Goal: Task Accomplishment & Management: Use online tool/utility

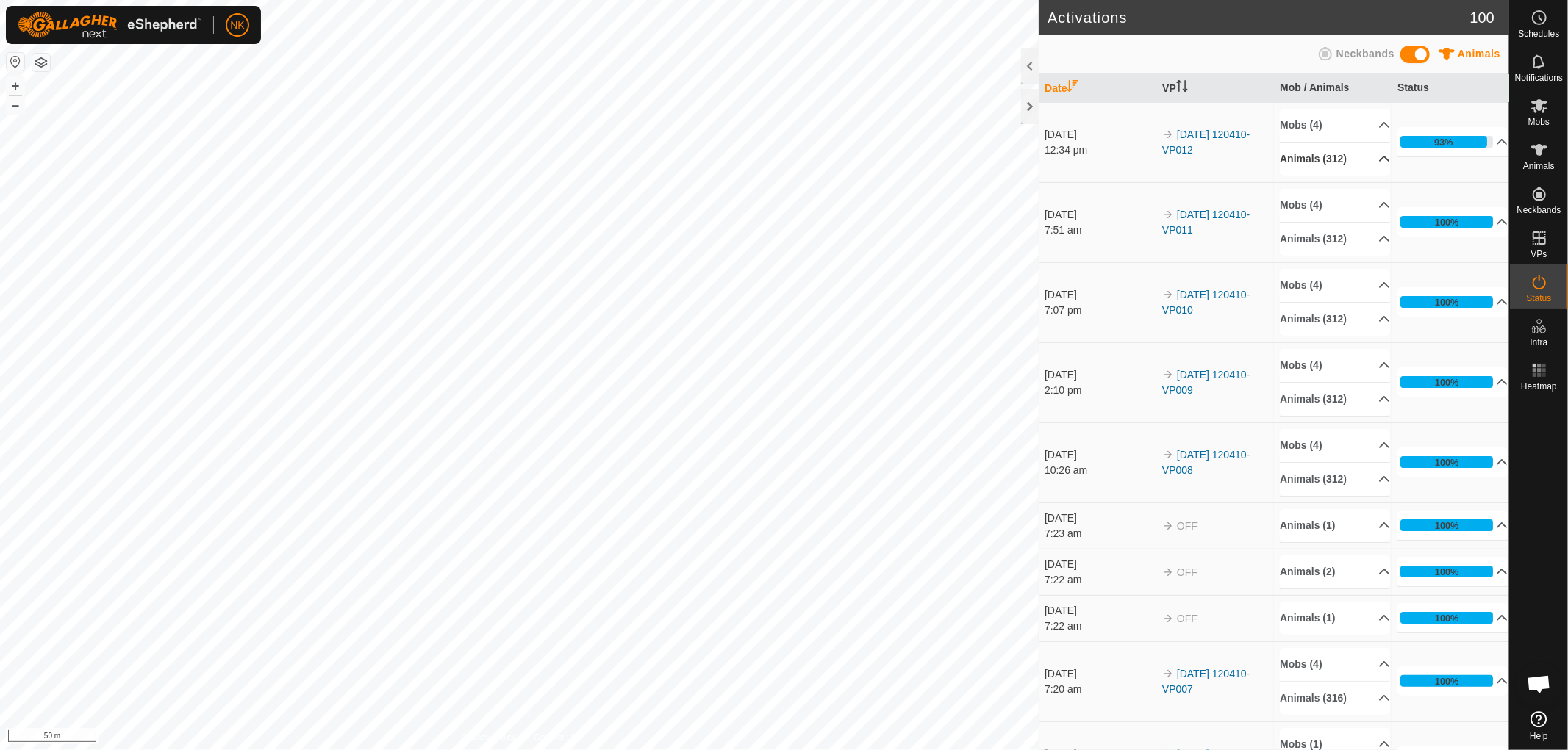
click at [1338, 163] on p-accordion-header "Animals (312)" at bounding box center [1334, 159] width 110 height 33
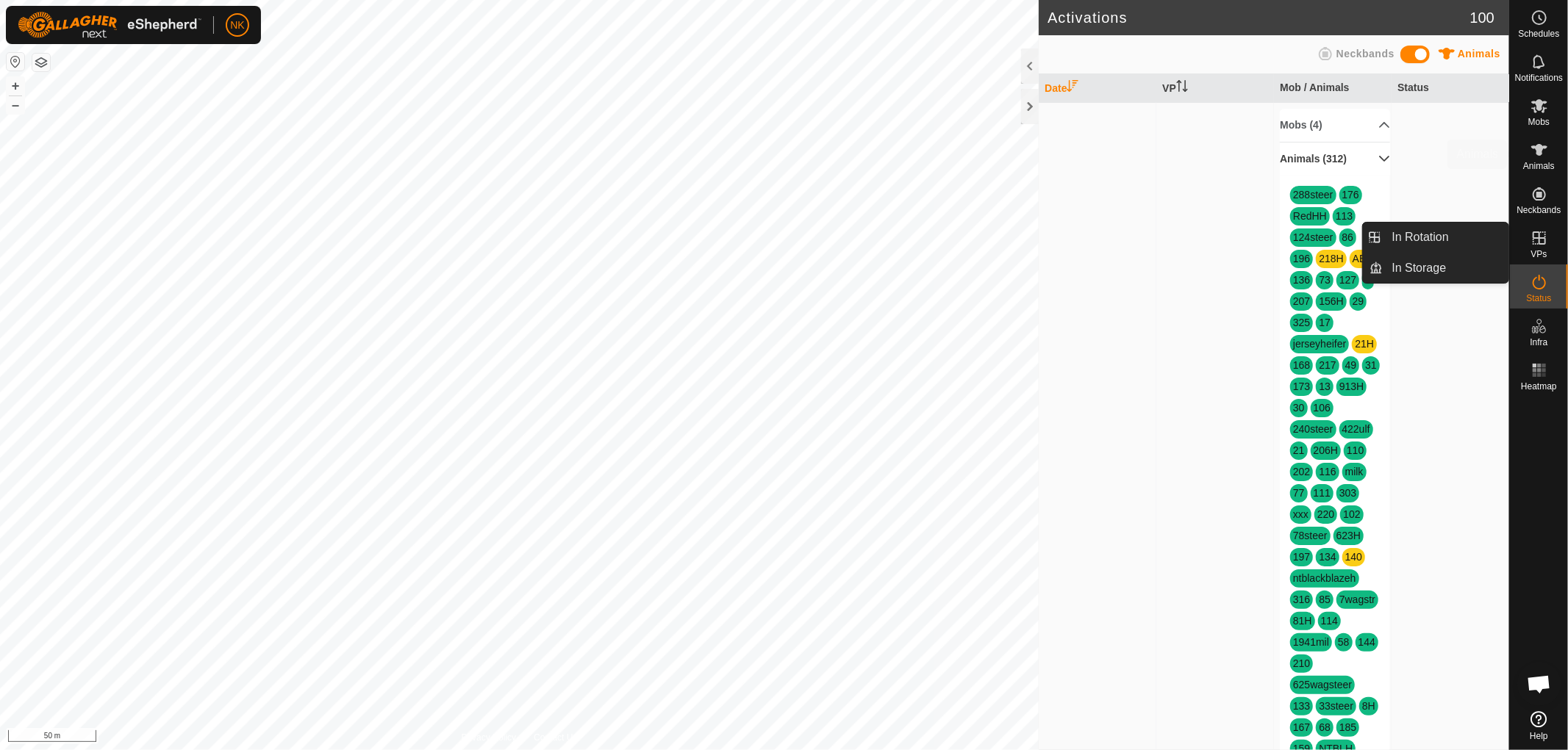
click at [1539, 164] on span "Animals" at bounding box center [1539, 166] width 32 height 9
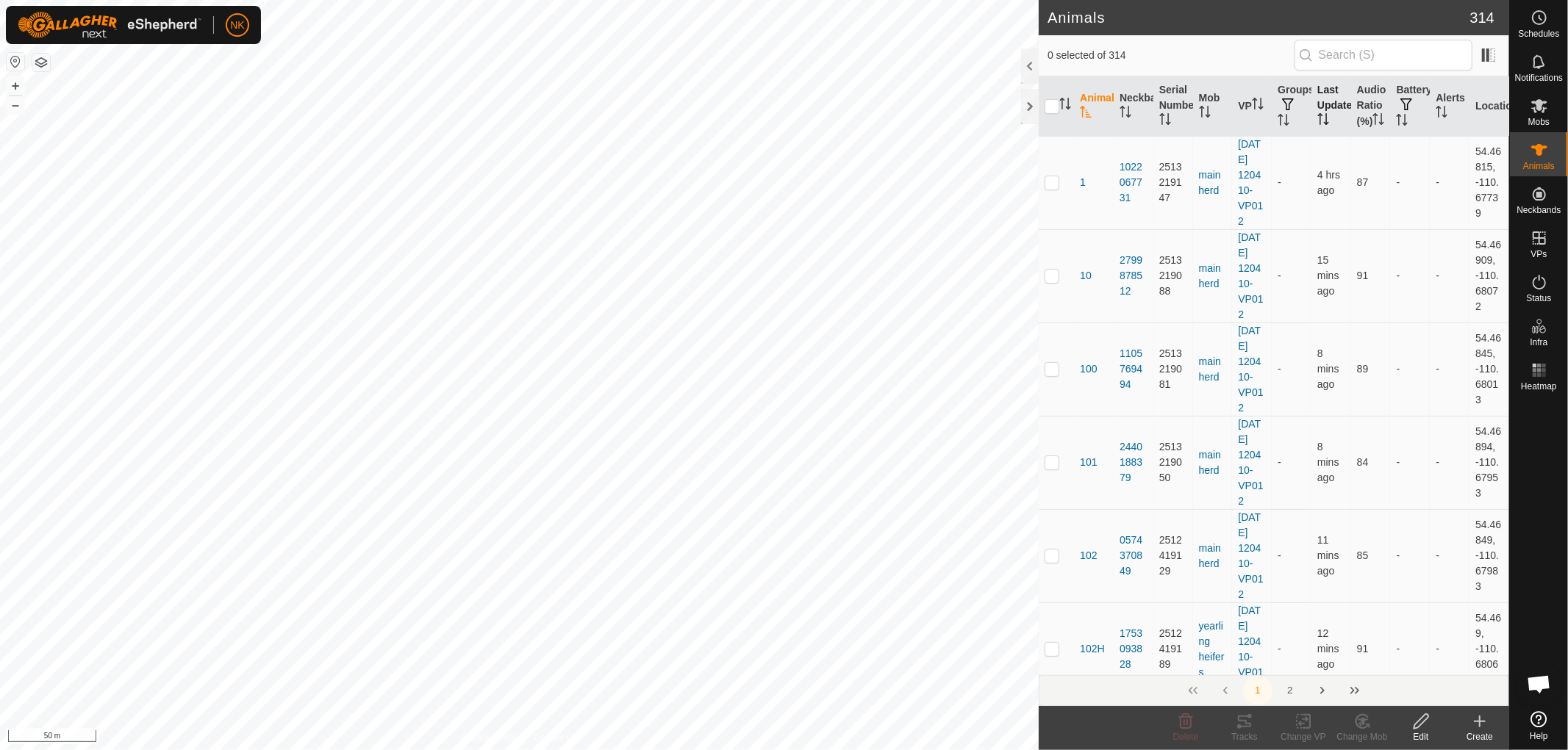
click at [1328, 105] on th "Last Updated" at bounding box center [1331, 106] width 40 height 61
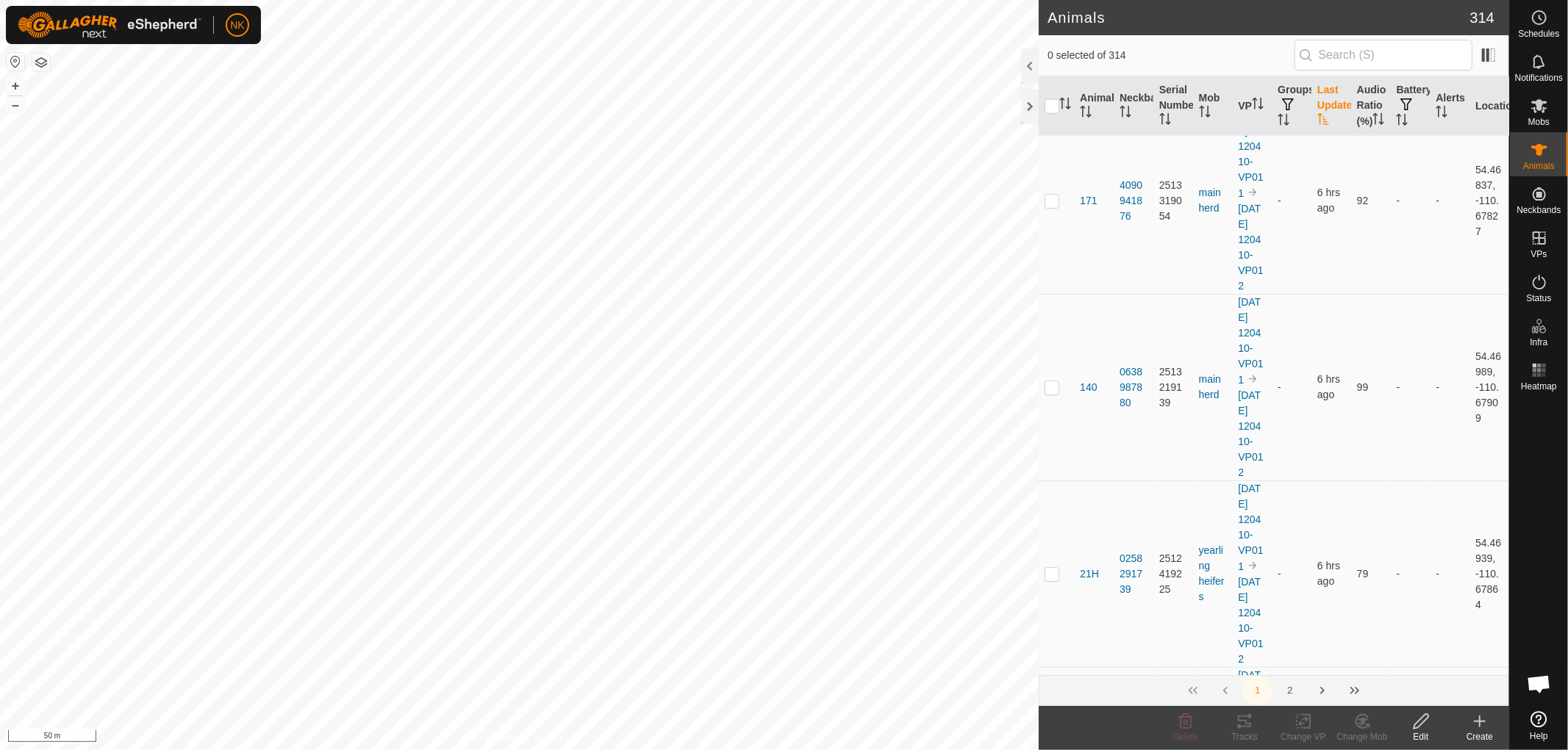
scroll to position [1306, 0]
click at [1416, 240] on link "In Rotation" at bounding box center [1446, 237] width 126 height 29
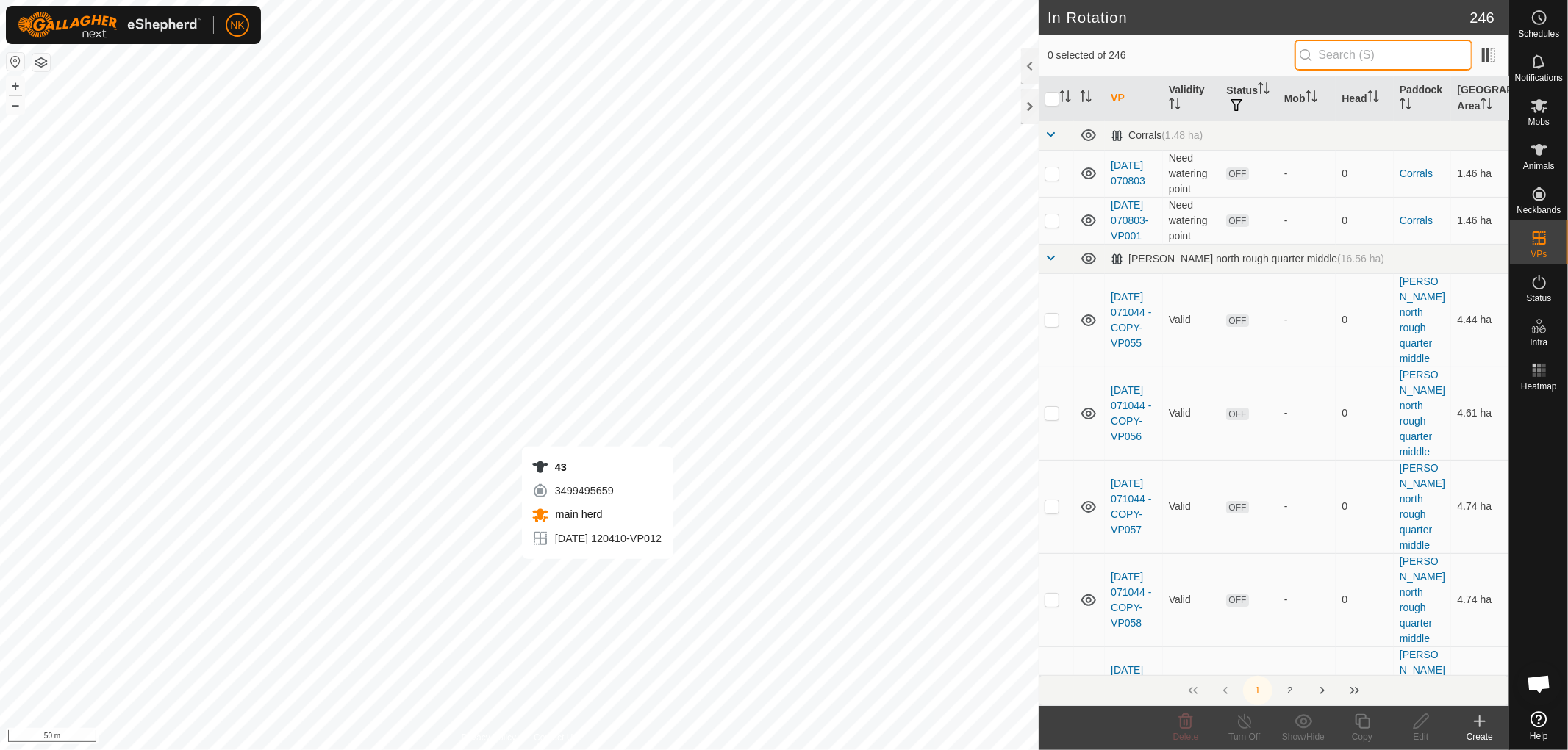
click at [1401, 41] on input "text" at bounding box center [1383, 55] width 178 height 31
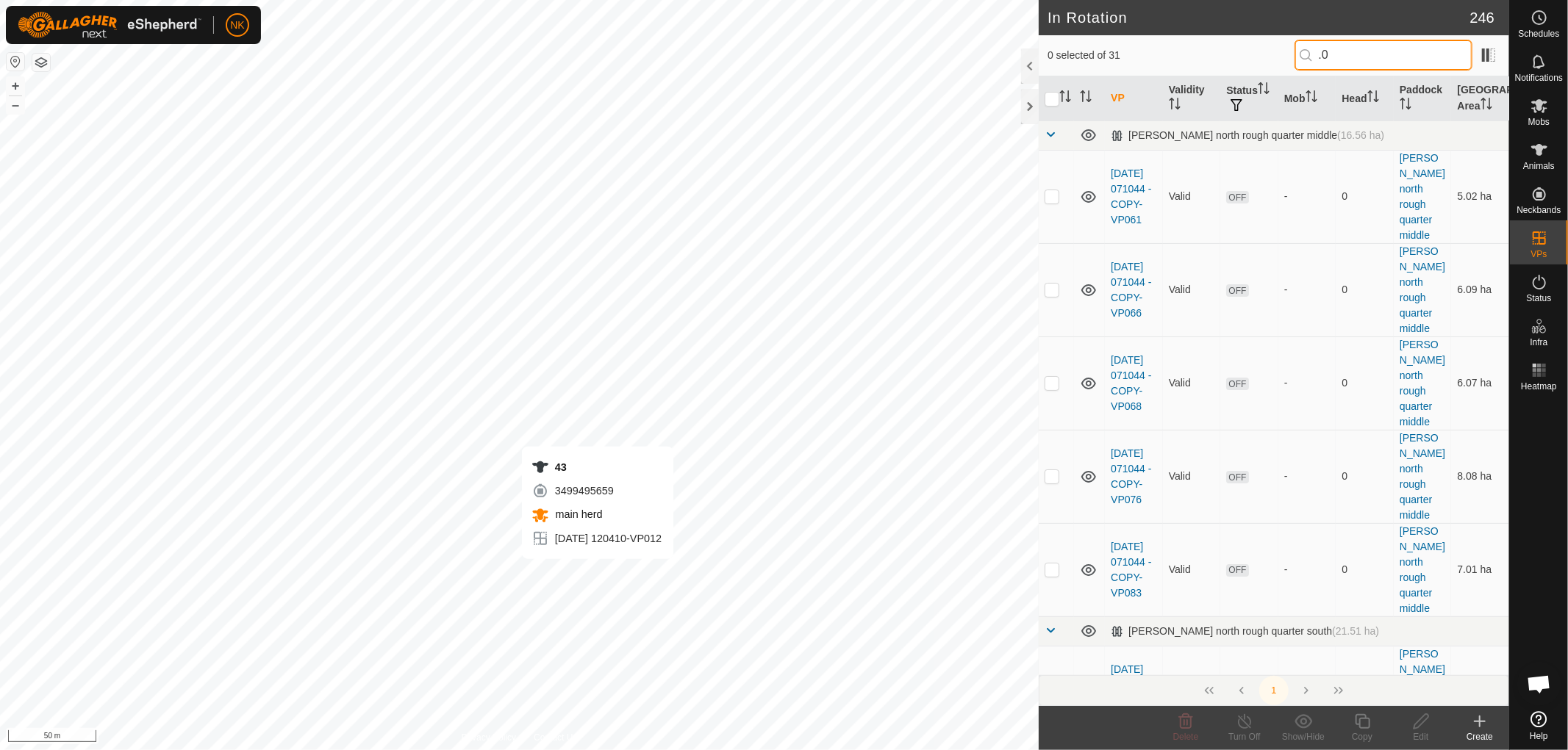
type input "."
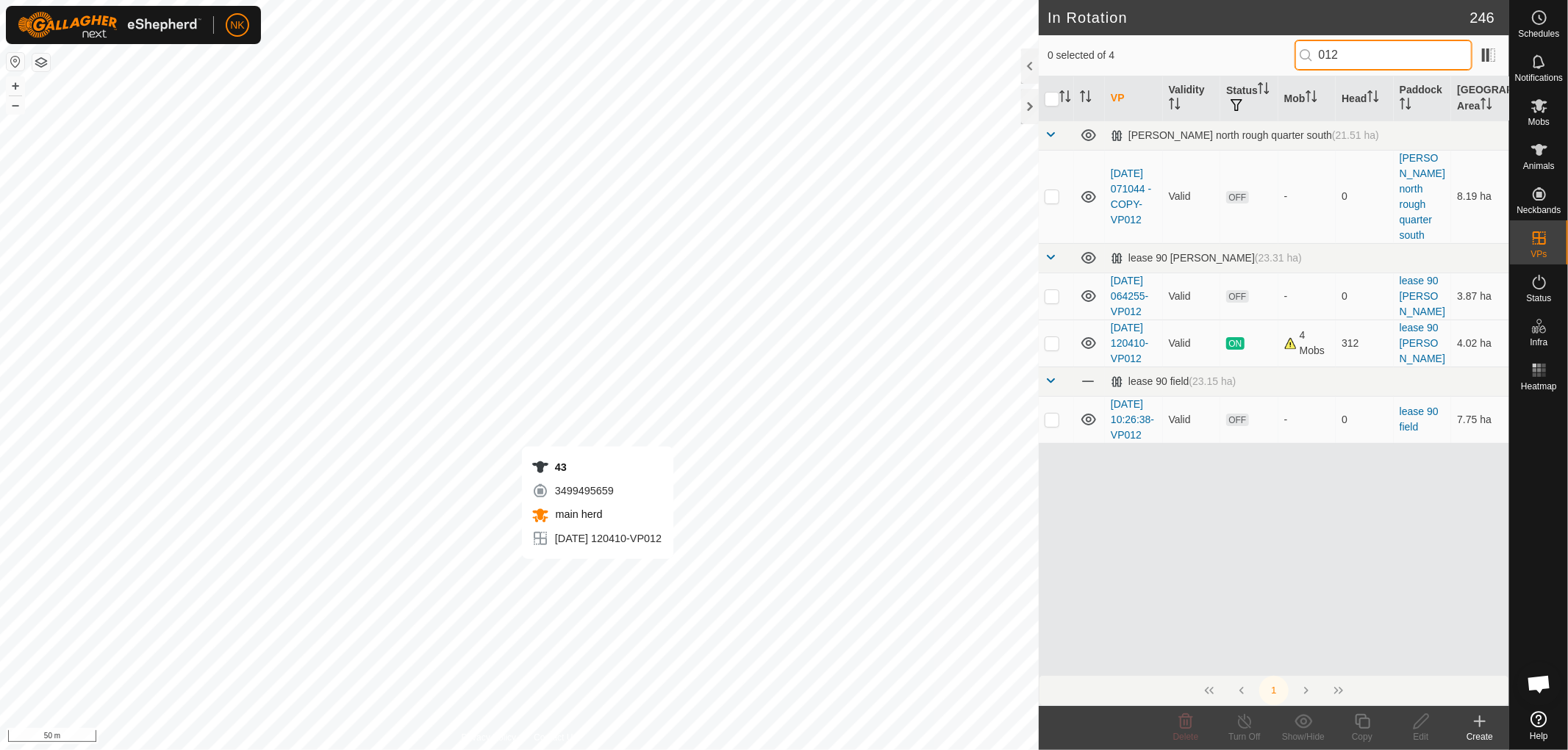
type input "012"
click at [1054, 348] on p-checkbox at bounding box center [1052, 343] width 15 height 11
checkbox input "true"
click at [1356, 722] on icon at bounding box center [1362, 721] width 15 height 15
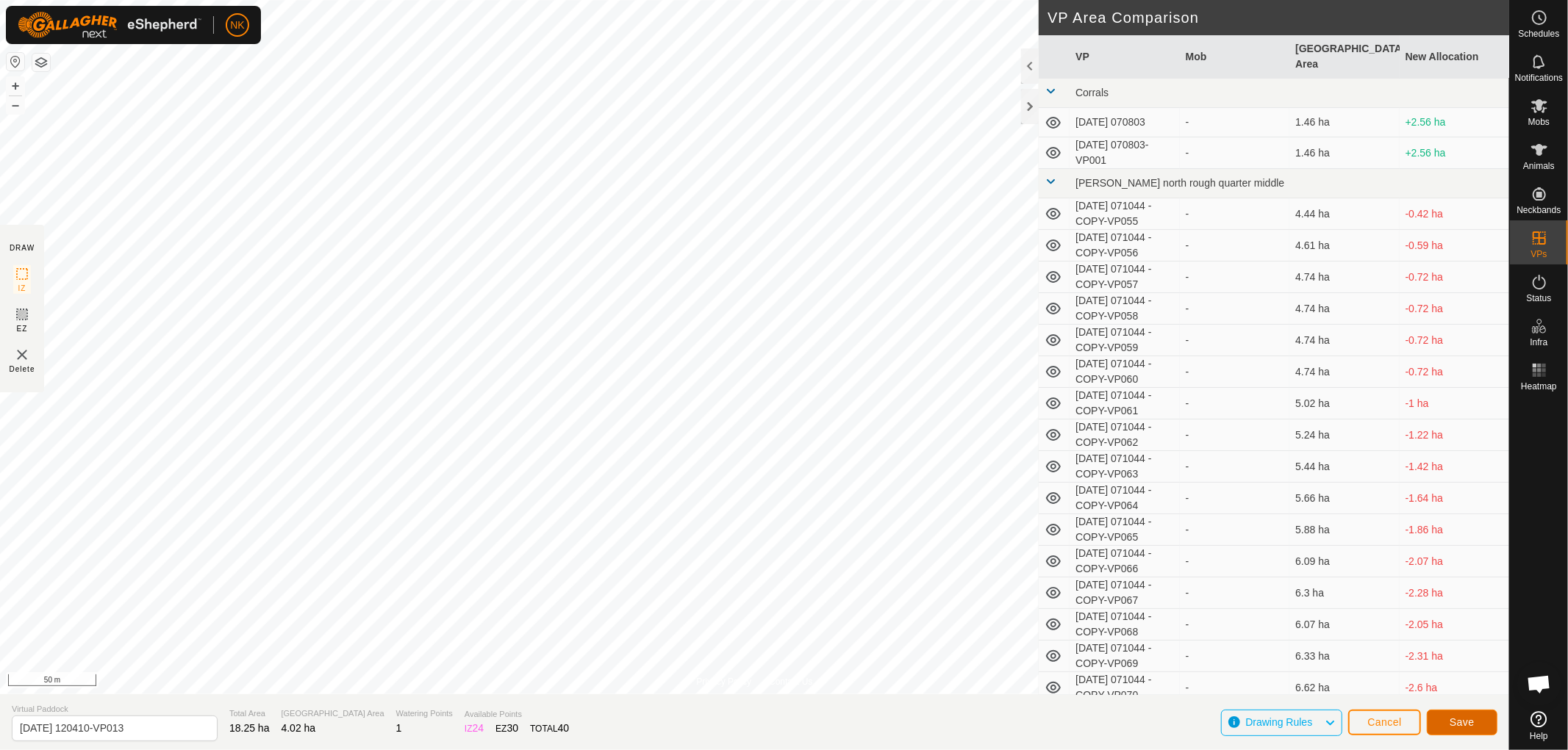
click at [1456, 721] on span "Save" at bounding box center [1462, 722] width 25 height 11
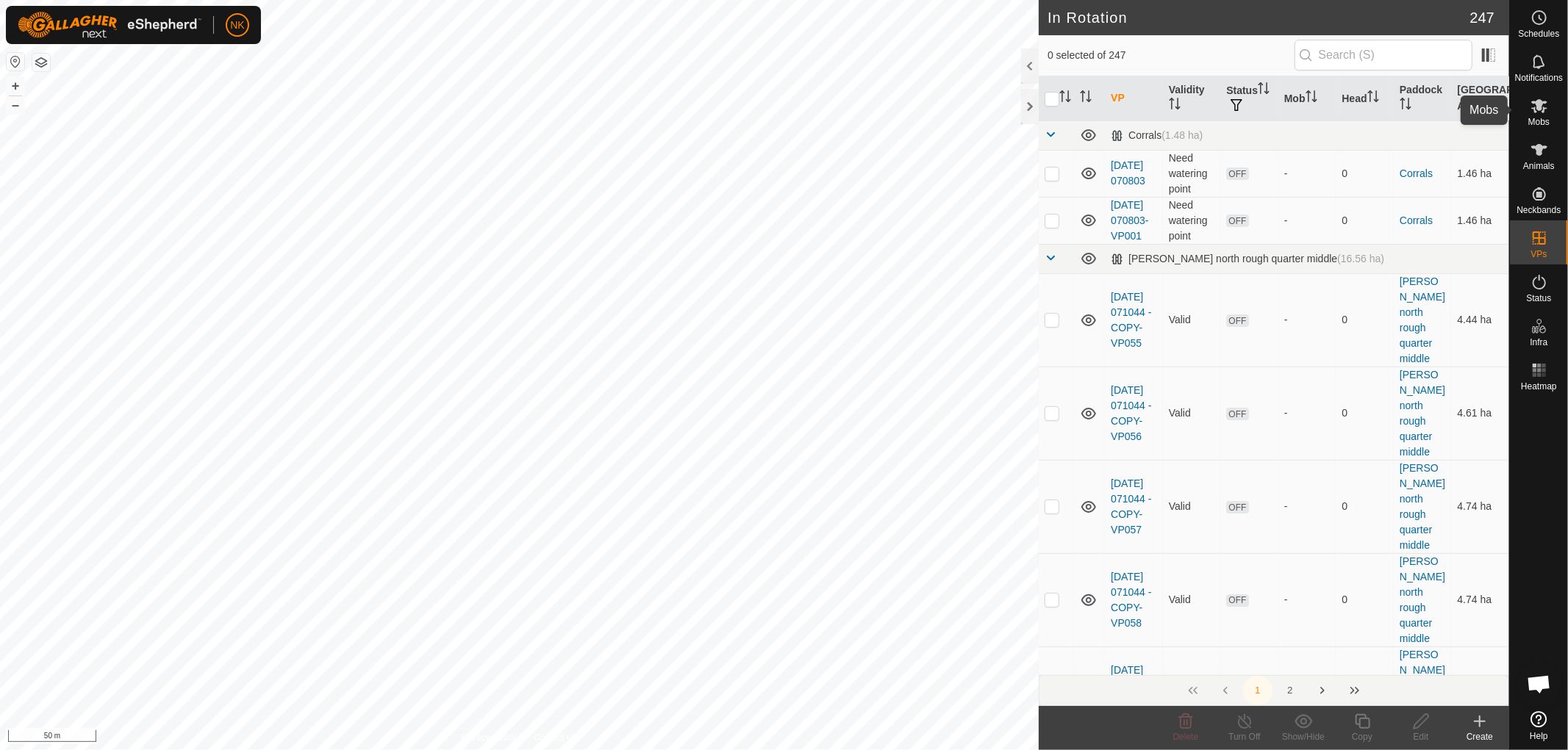
click at [1541, 113] on icon at bounding box center [1539, 106] width 18 height 18
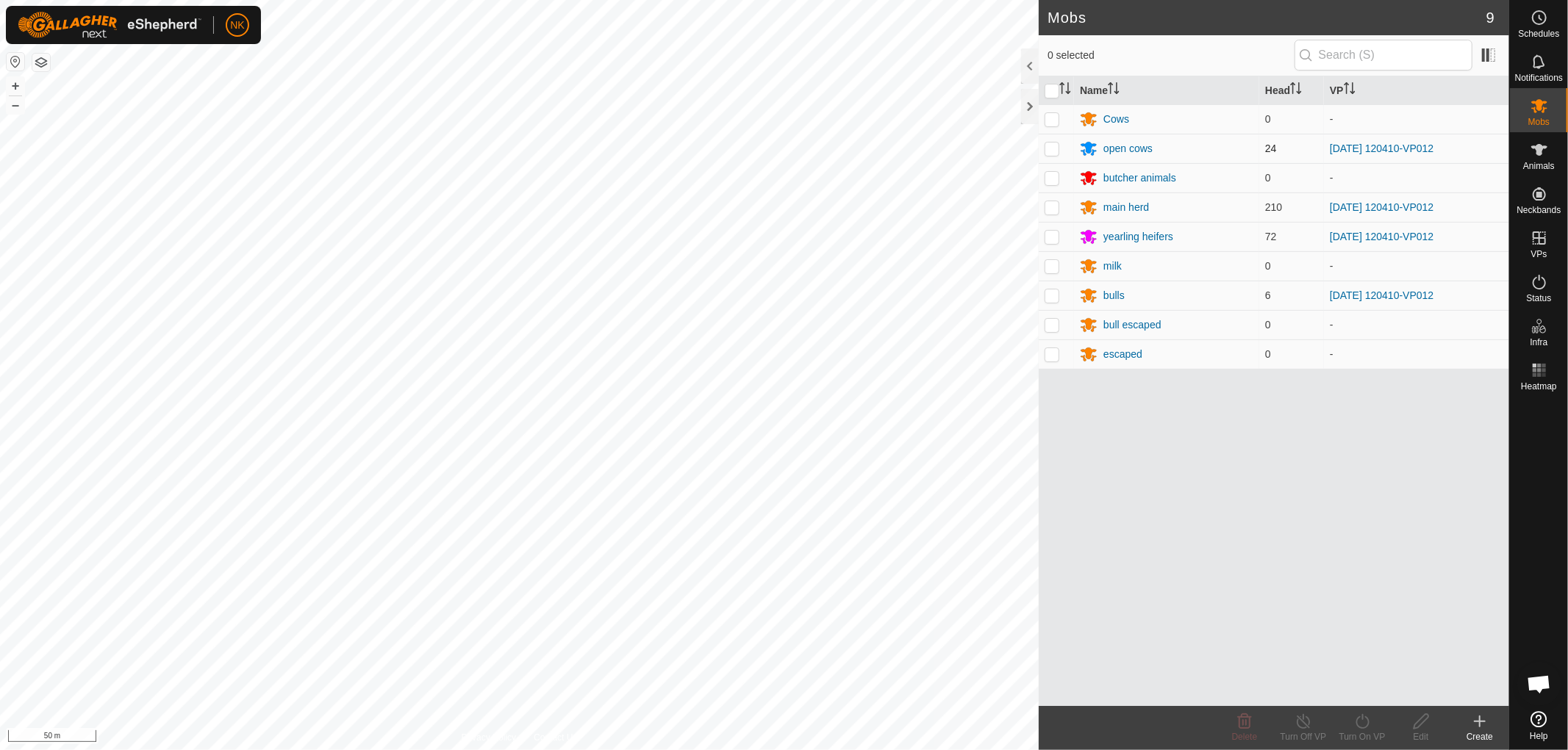
click at [1054, 149] on p-checkbox at bounding box center [1052, 148] width 15 height 11
checkbox input "true"
click at [1054, 206] on p-checkbox at bounding box center [1052, 207] width 15 height 11
checkbox input "true"
click at [1046, 236] on p-checkbox at bounding box center [1052, 236] width 15 height 11
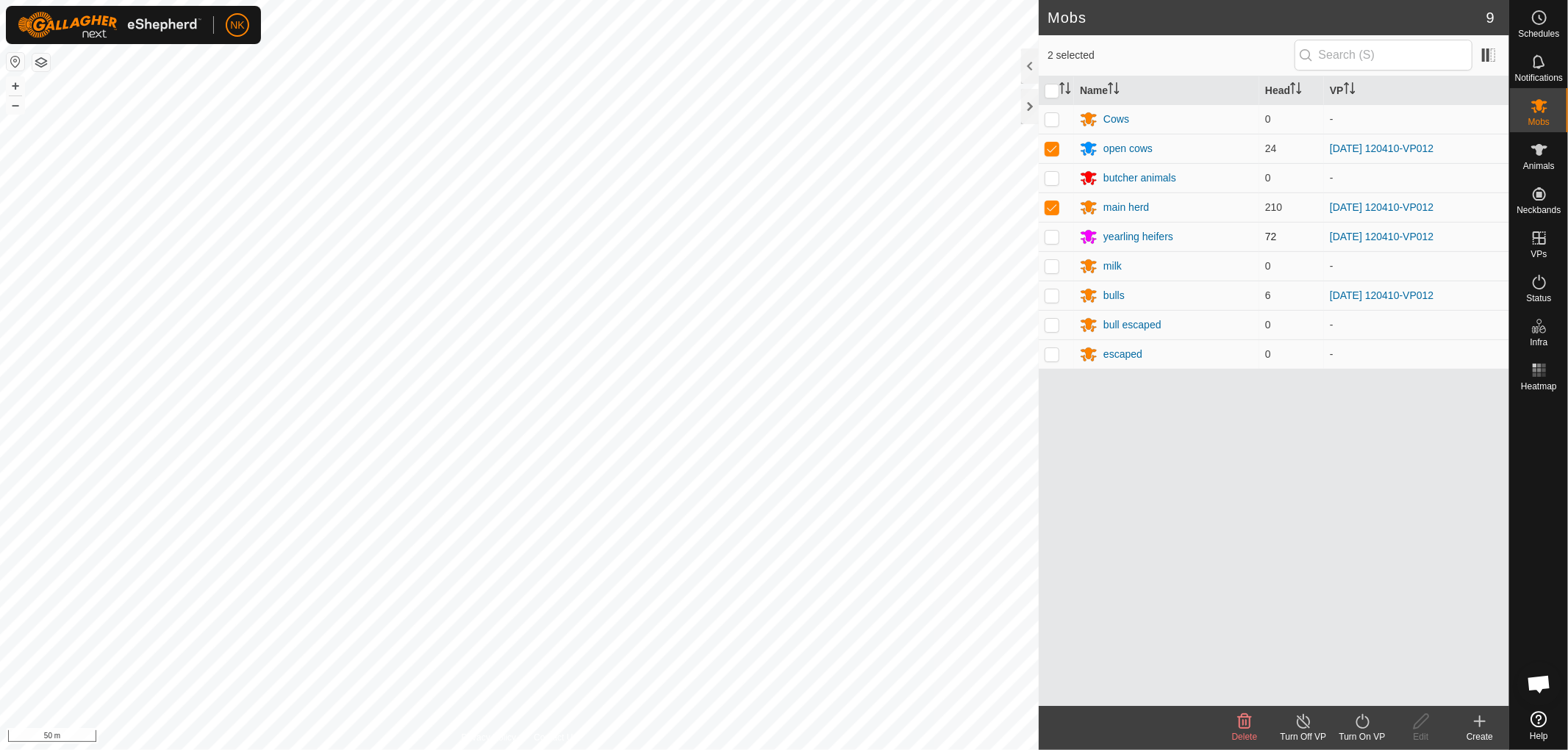
checkbox input "true"
click at [1051, 297] on p-checkbox at bounding box center [1052, 295] width 15 height 11
checkbox input "true"
click at [1355, 726] on icon at bounding box center [1362, 722] width 18 height 18
click at [1379, 691] on link "Now" at bounding box center [1406, 688] width 146 height 29
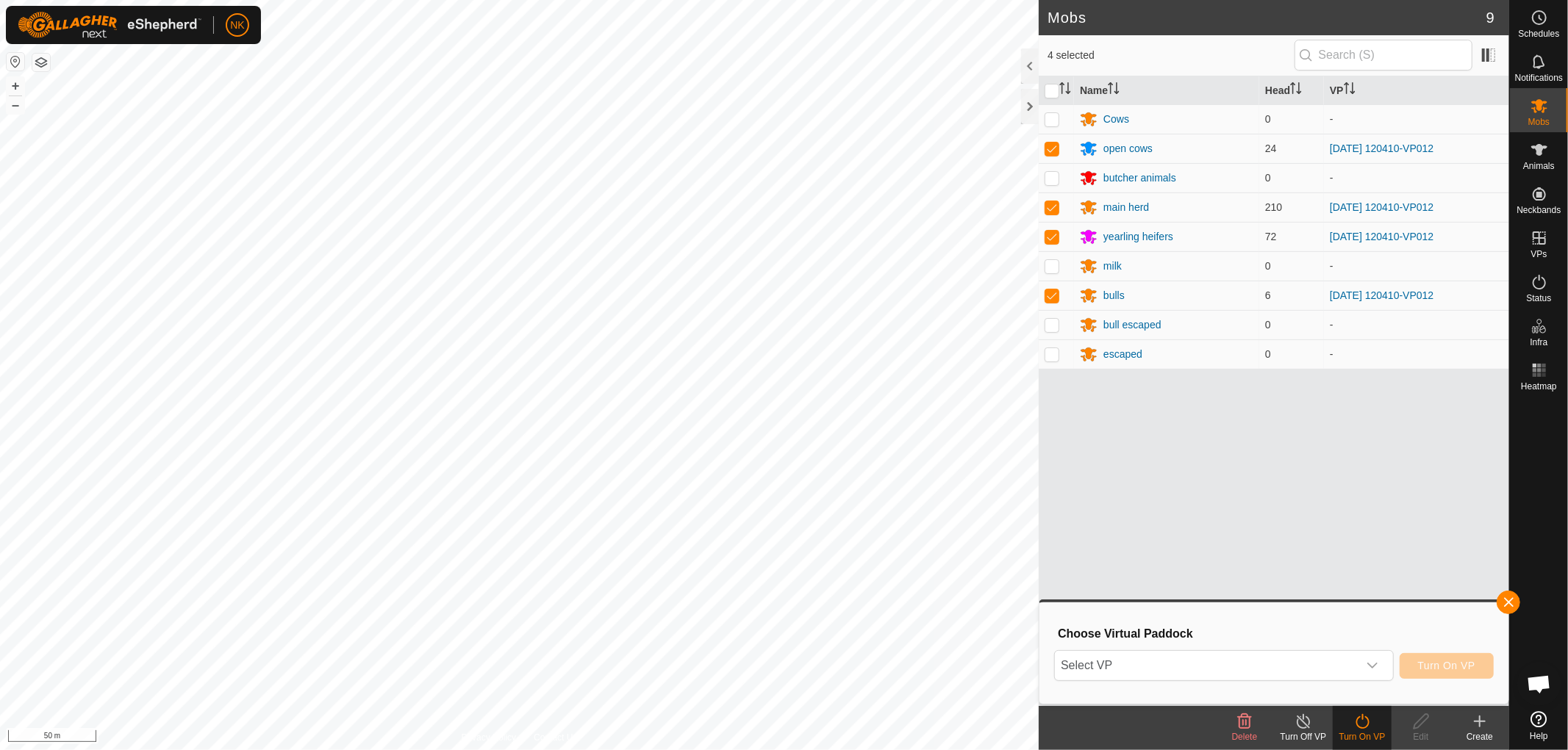
click at [1340, 681] on div "Select VP Turn On VP" at bounding box center [1274, 666] width 440 height 35
click at [1362, 669] on div "dropdown trigger" at bounding box center [1372, 666] width 29 height 29
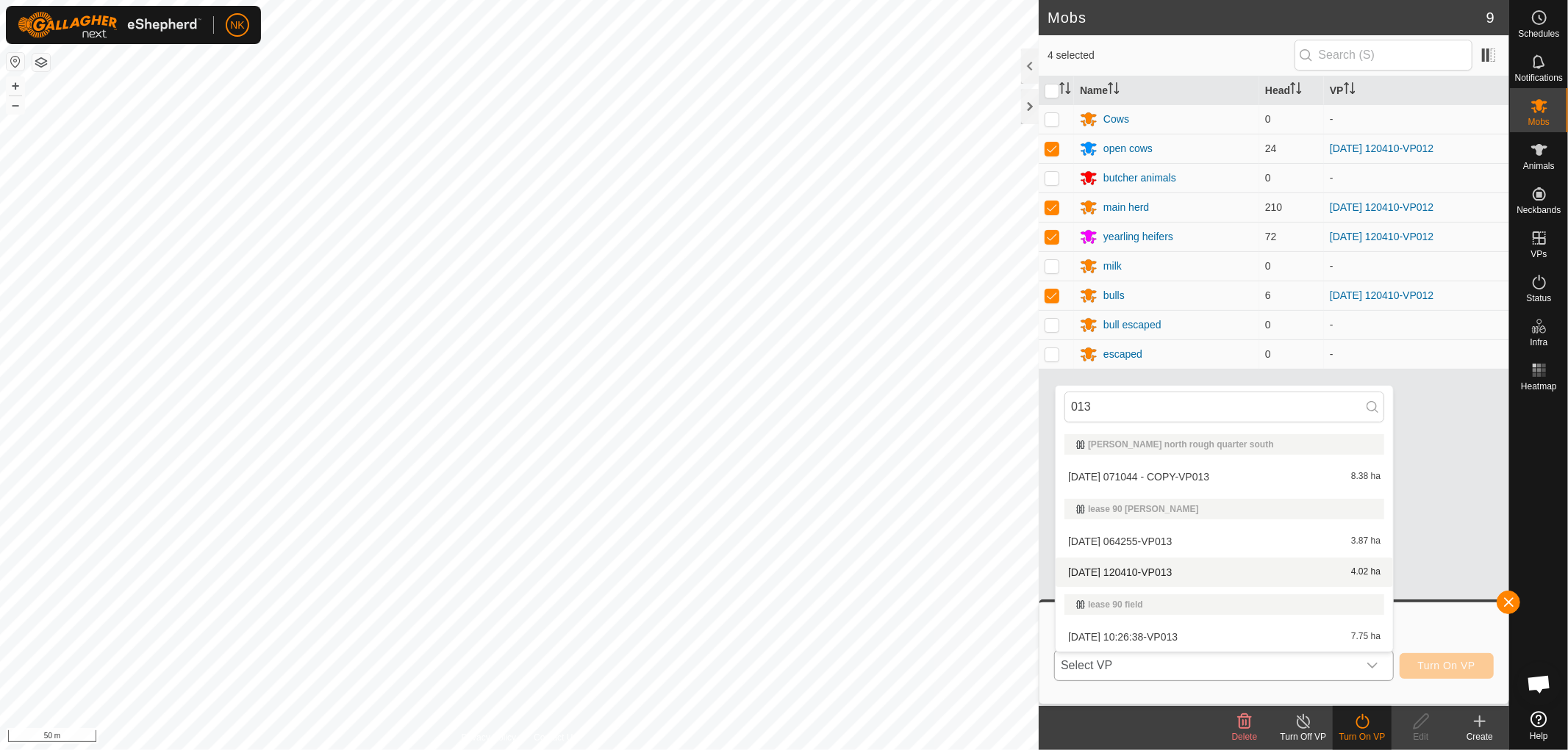
type input "013"
click at [1164, 575] on li "[DATE] 120410-VP013 4.02 ha" at bounding box center [1224, 572] width 338 height 29
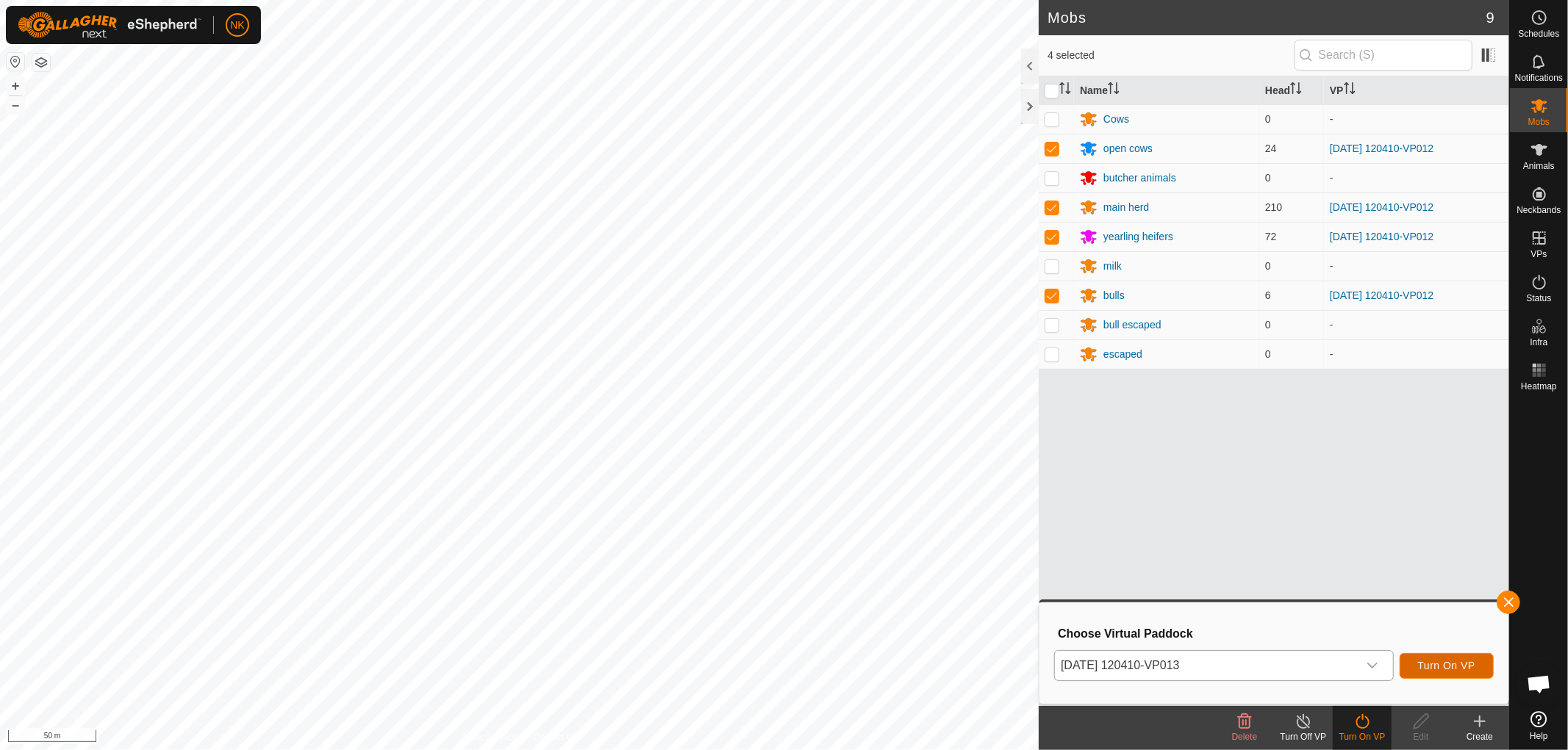
click at [1438, 669] on span "Turn On VP" at bounding box center [1446, 666] width 57 height 11
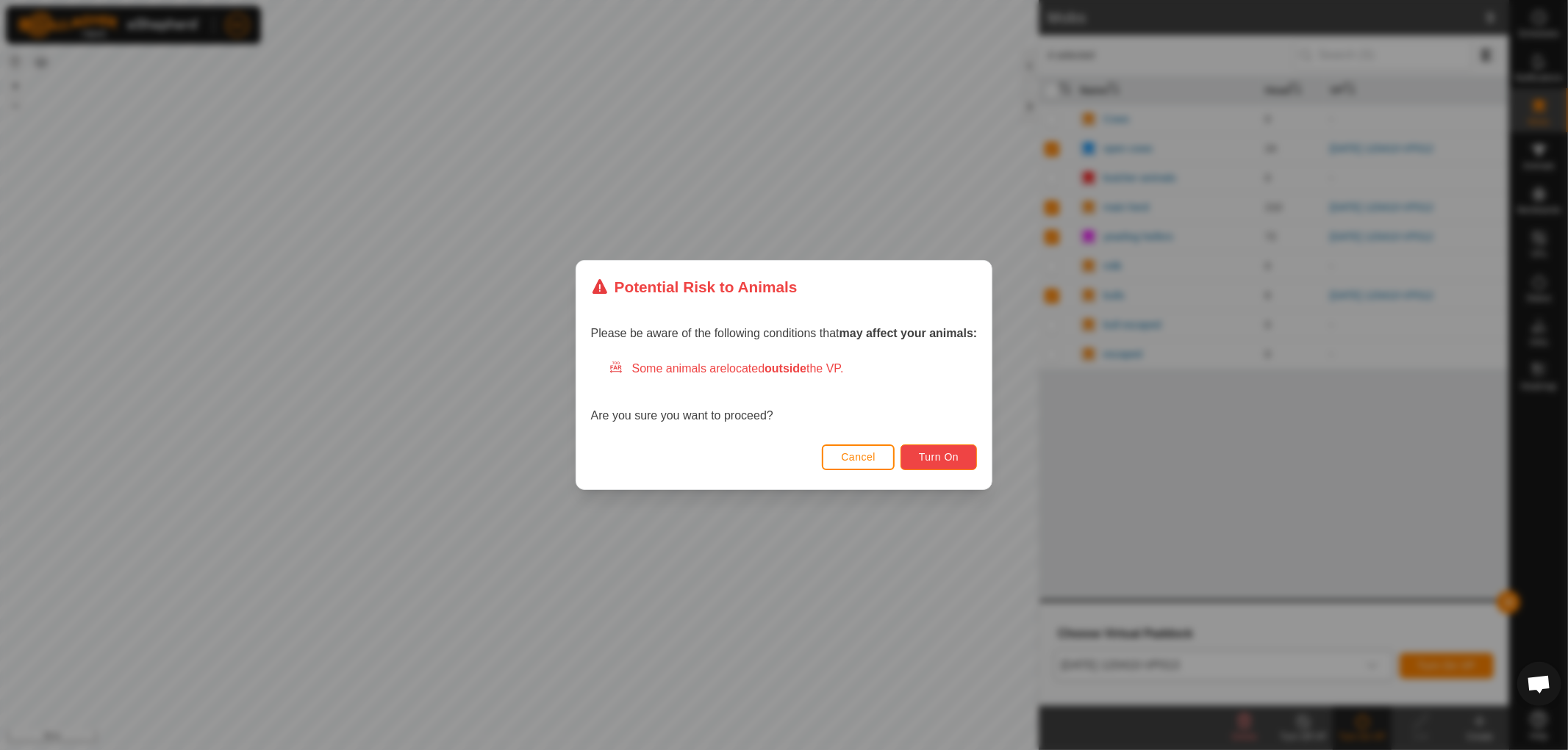
click at [945, 450] on button "Turn On" at bounding box center [938, 457] width 77 height 25
